Goal: Go to known website: Access a specific website the user already knows

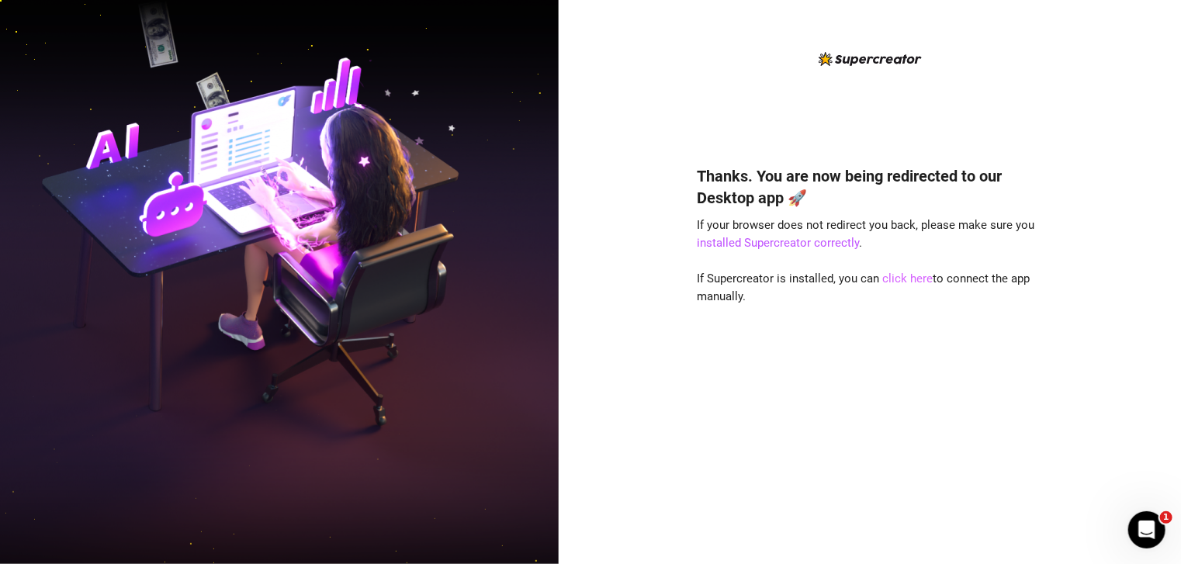
click at [894, 280] on link "click here" at bounding box center [907, 279] width 50 height 14
